Goal: Task Accomplishment & Management: Manage account settings

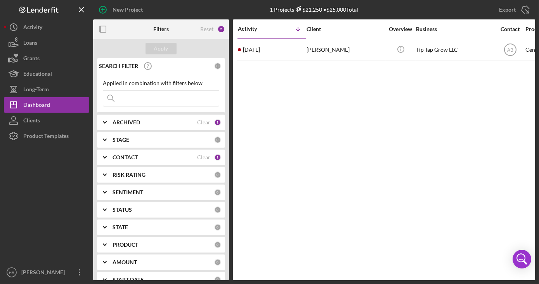
click at [118, 155] on b "CONTACT" at bounding box center [125, 157] width 25 height 6
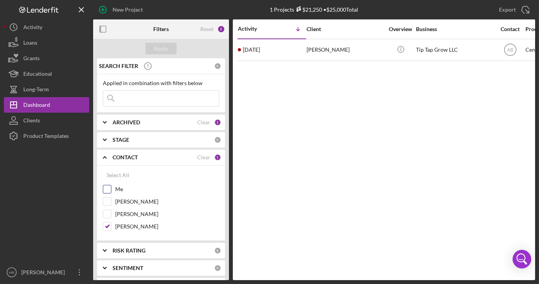
click at [122, 192] on label "Me" at bounding box center [167, 189] width 104 height 8
click at [111, 192] on input "Me" at bounding box center [107, 189] width 8 height 8
checkbox input "true"
click at [123, 222] on label "[PERSON_NAME]" at bounding box center [167, 226] width 104 height 8
click at [111, 222] on input "[PERSON_NAME]" at bounding box center [107, 226] width 8 height 8
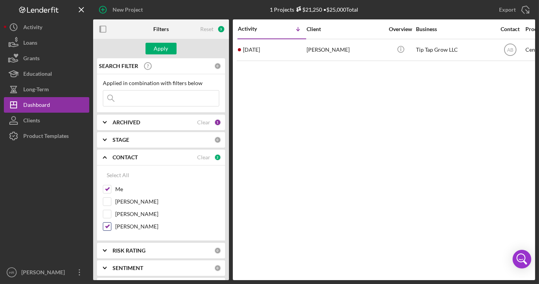
checkbox input "false"
click at [168, 47] on button "Apply" at bounding box center [161, 49] width 31 height 12
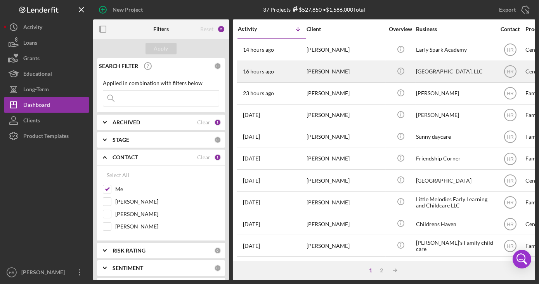
click at [347, 69] on div "[PERSON_NAME]" at bounding box center [346, 71] width 78 height 21
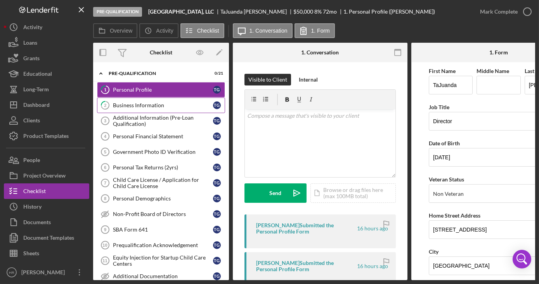
click at [132, 104] on div "Business Information" at bounding box center [163, 105] width 100 height 6
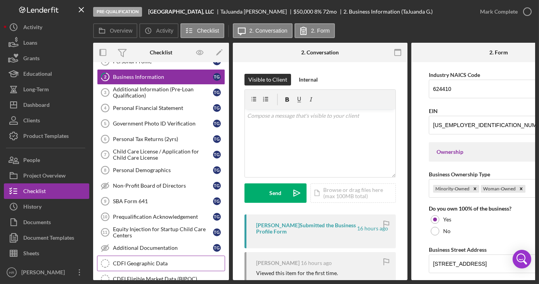
scroll to position [35, 0]
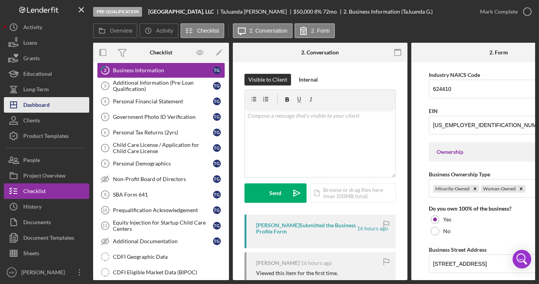
click at [40, 103] on div "Dashboard" at bounding box center [36, 105] width 26 height 17
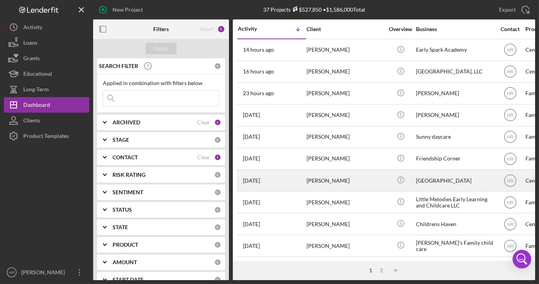
click at [431, 182] on div "[GEOGRAPHIC_DATA]" at bounding box center [455, 180] width 78 height 21
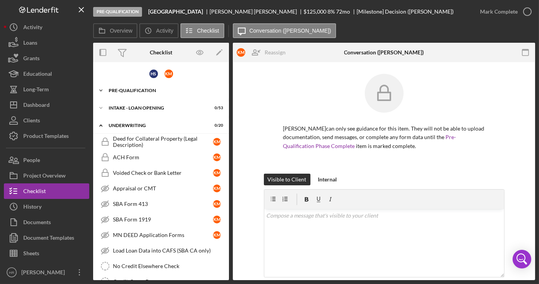
click at [140, 92] on div "Pre-Qualification" at bounding box center [164, 90] width 111 height 5
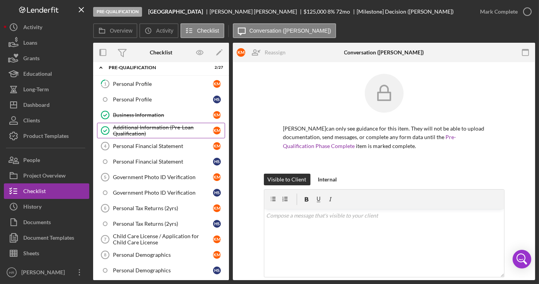
scroll to position [35, 0]
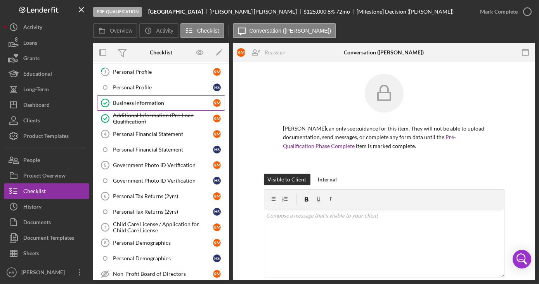
click at [134, 98] on link "Business Information Business Information K M" at bounding box center [161, 103] width 128 height 16
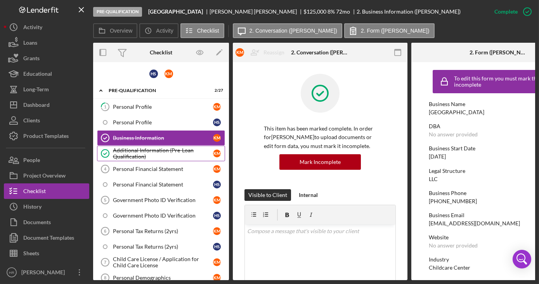
click at [126, 152] on div "Additional Information (Pre-Loan Qualification)" at bounding box center [163, 153] width 100 height 12
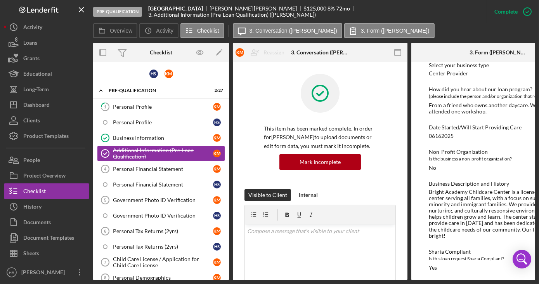
scroll to position [72, 0]
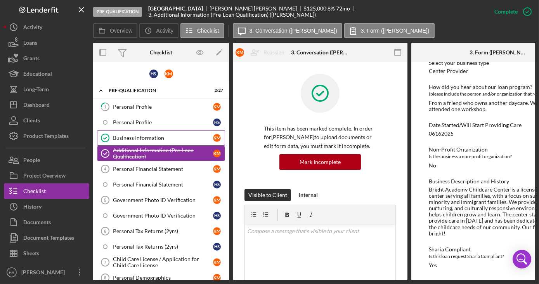
click at [129, 133] on link "Business Information Business Information K M" at bounding box center [161, 138] width 128 height 16
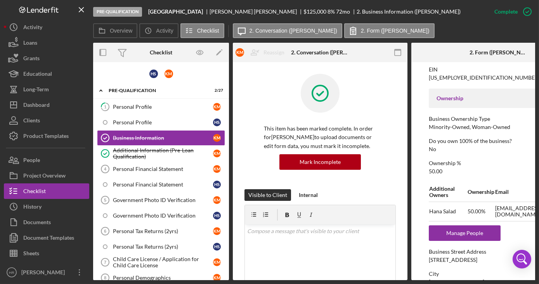
scroll to position [247, 0]
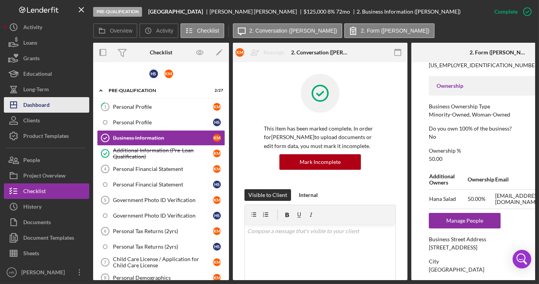
click at [33, 109] on div "Dashboard" at bounding box center [36, 105] width 26 height 17
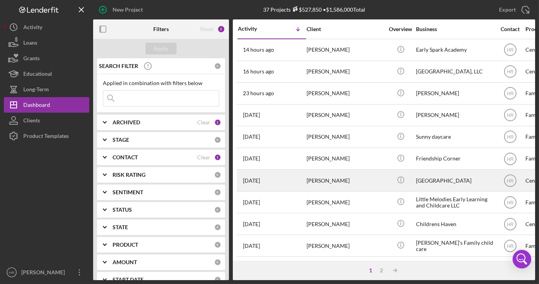
click at [449, 177] on div "[GEOGRAPHIC_DATA]" at bounding box center [455, 180] width 78 height 21
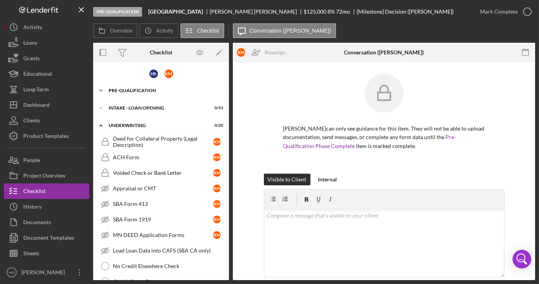
click at [140, 93] on div "Icon/Expander Pre-Qualification 2 / 27" at bounding box center [161, 91] width 136 height 16
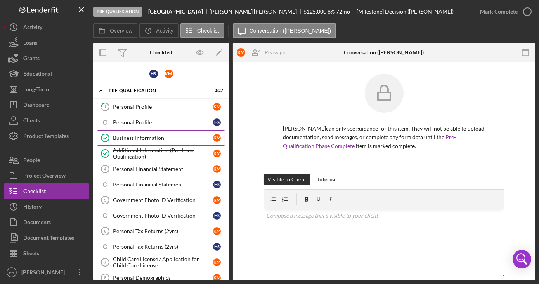
click at [132, 130] on link "Business Information Business Information K M" at bounding box center [161, 138] width 128 height 16
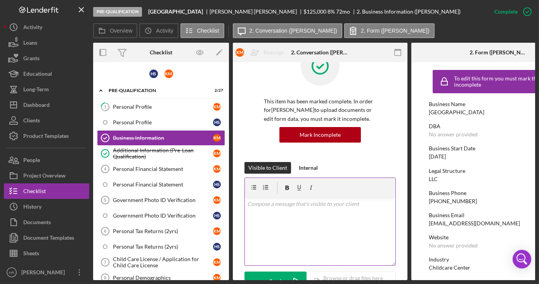
scroll to position [70, 0]
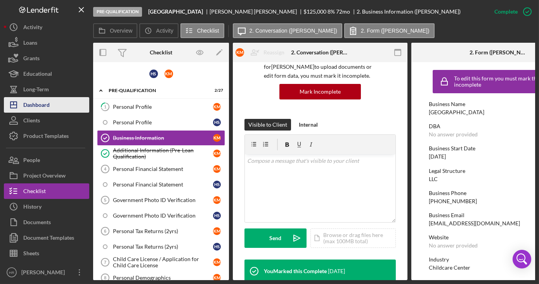
click at [43, 104] on div "Dashboard" at bounding box center [36, 105] width 26 height 17
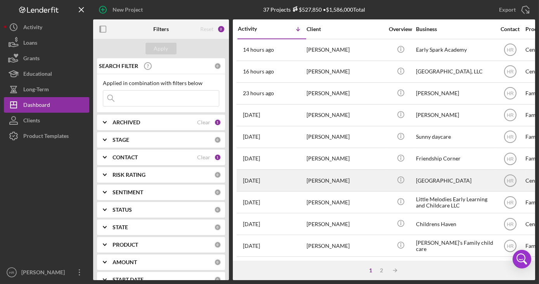
click at [425, 179] on div "[GEOGRAPHIC_DATA]" at bounding box center [455, 180] width 78 height 21
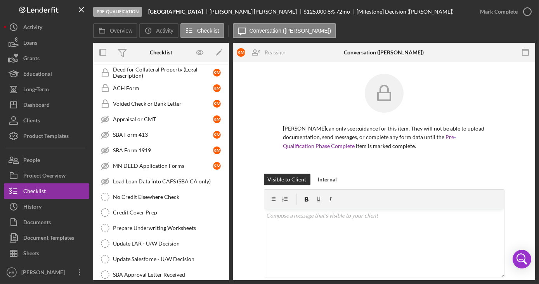
scroll to position [8, 0]
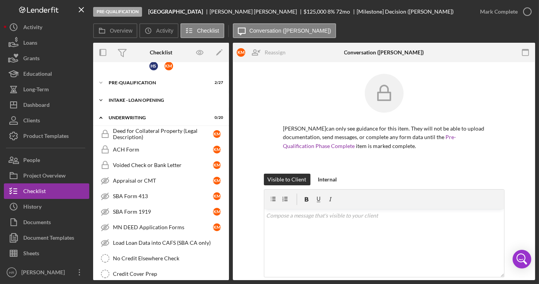
click at [143, 101] on div "INTAKE - LOAN OPENING" at bounding box center [164, 100] width 111 height 5
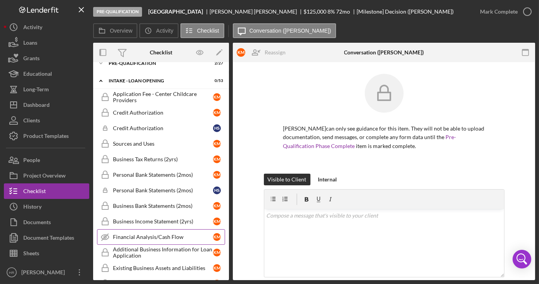
scroll to position [43, 0]
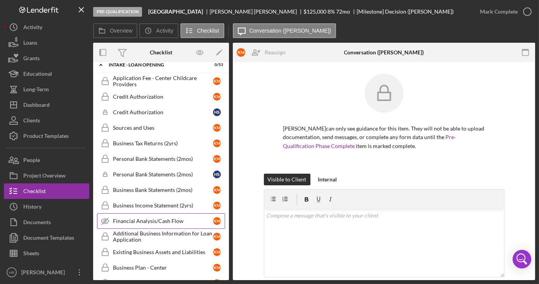
click at [130, 223] on link "Financial Analysis/Cash Flow Financial Analysis/Cash Flow K M" at bounding box center [161, 221] width 128 height 16
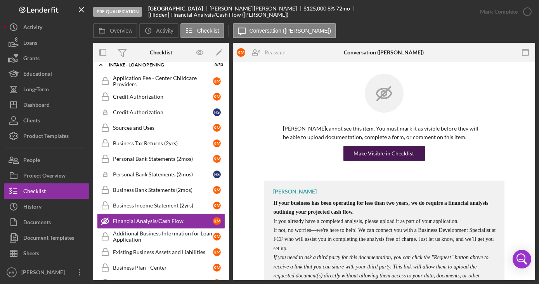
click at [389, 155] on div "Make Visible in Checklist" at bounding box center [384, 154] width 61 height 16
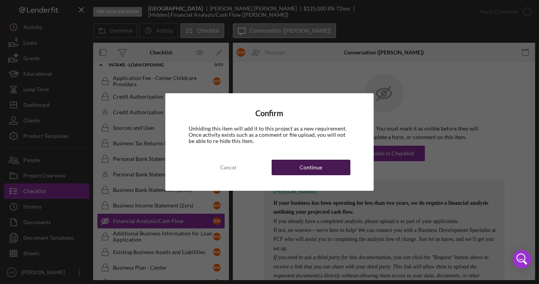
click at [321, 168] on div "Continue" at bounding box center [311, 167] width 23 height 16
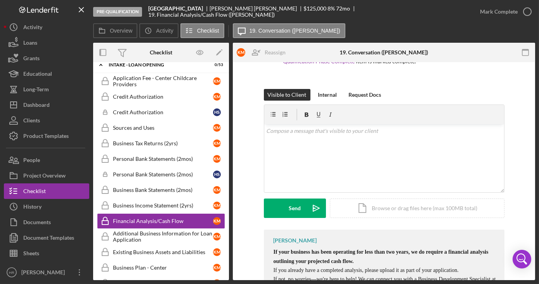
scroll to position [106, 0]
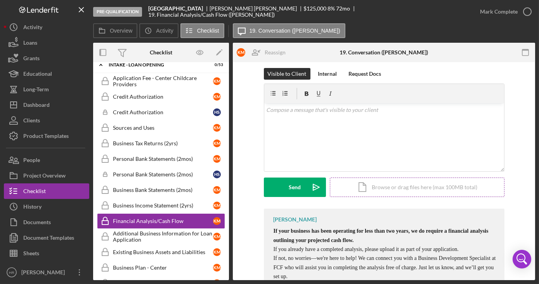
click at [394, 191] on div "Icon/Document Browse or drag files here (max 100MB total) Tap to choose files o…" at bounding box center [417, 186] width 175 height 19
click at [384, 194] on div "Icon/Document Browse or drag files here (max 100MB total) Tap to choose files o…" at bounding box center [417, 186] width 175 height 19
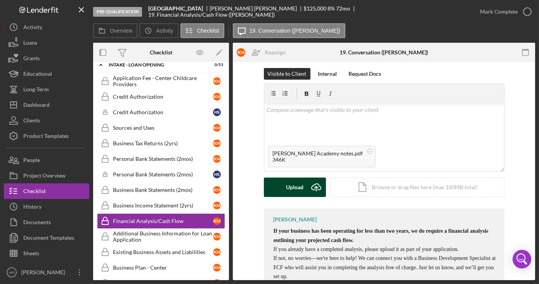
click at [291, 184] on div "Upload" at bounding box center [294, 186] width 17 height 19
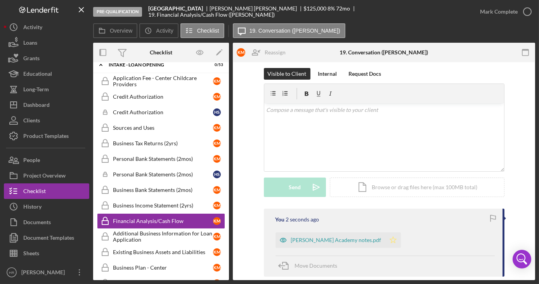
click at [385, 241] on icon "Icon/Star" at bounding box center [393, 240] width 16 height 16
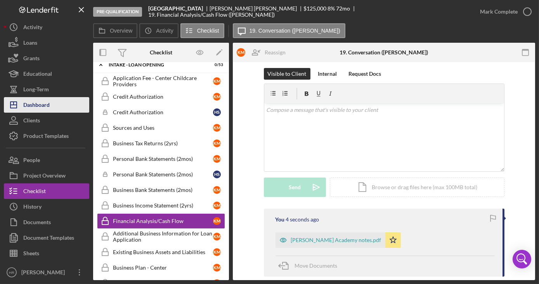
click at [49, 99] on div "Dashboard" at bounding box center [36, 105] width 26 height 17
